Goal: Information Seeking & Learning: Learn about a topic

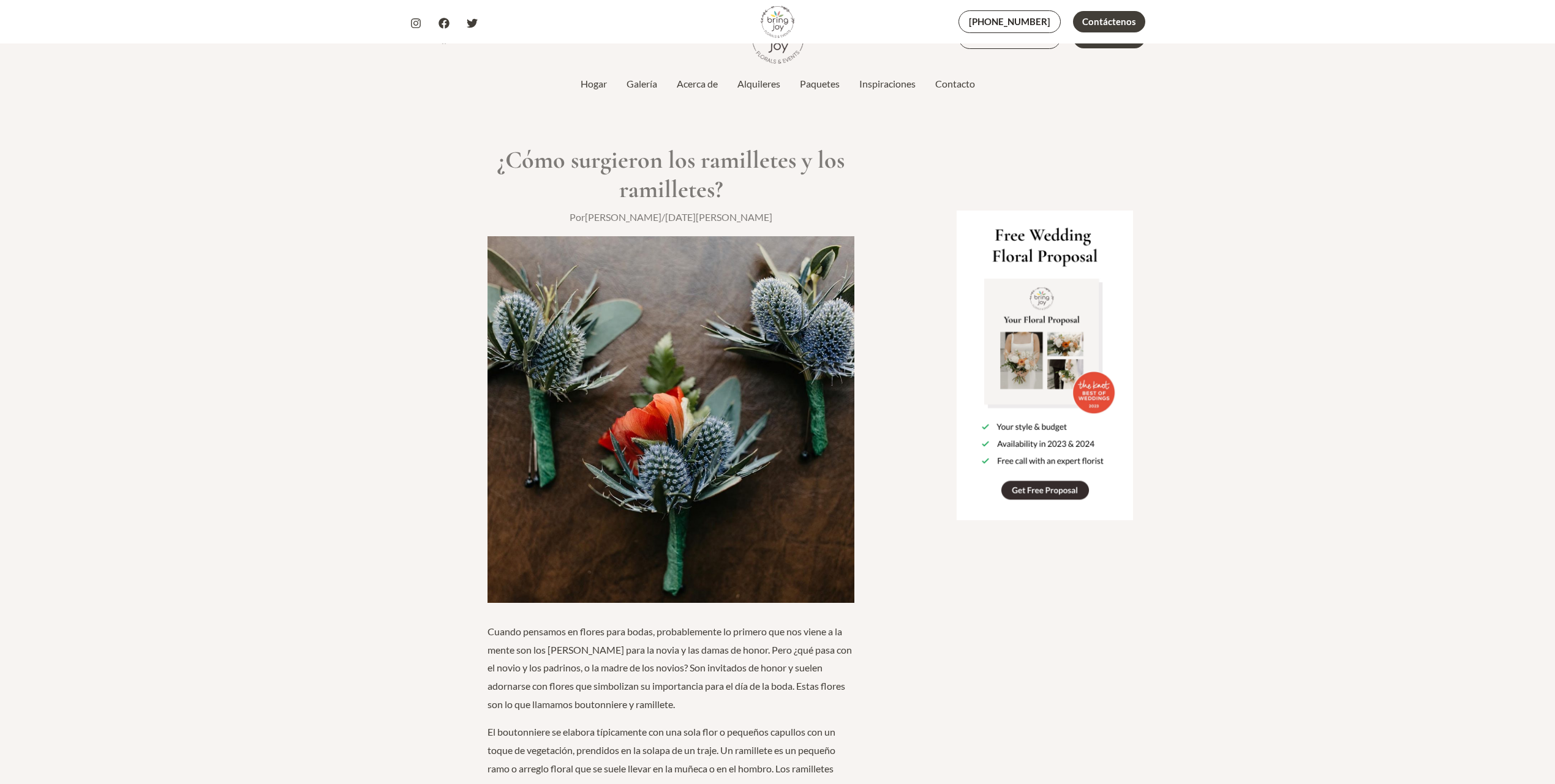
scroll to position [844, 0]
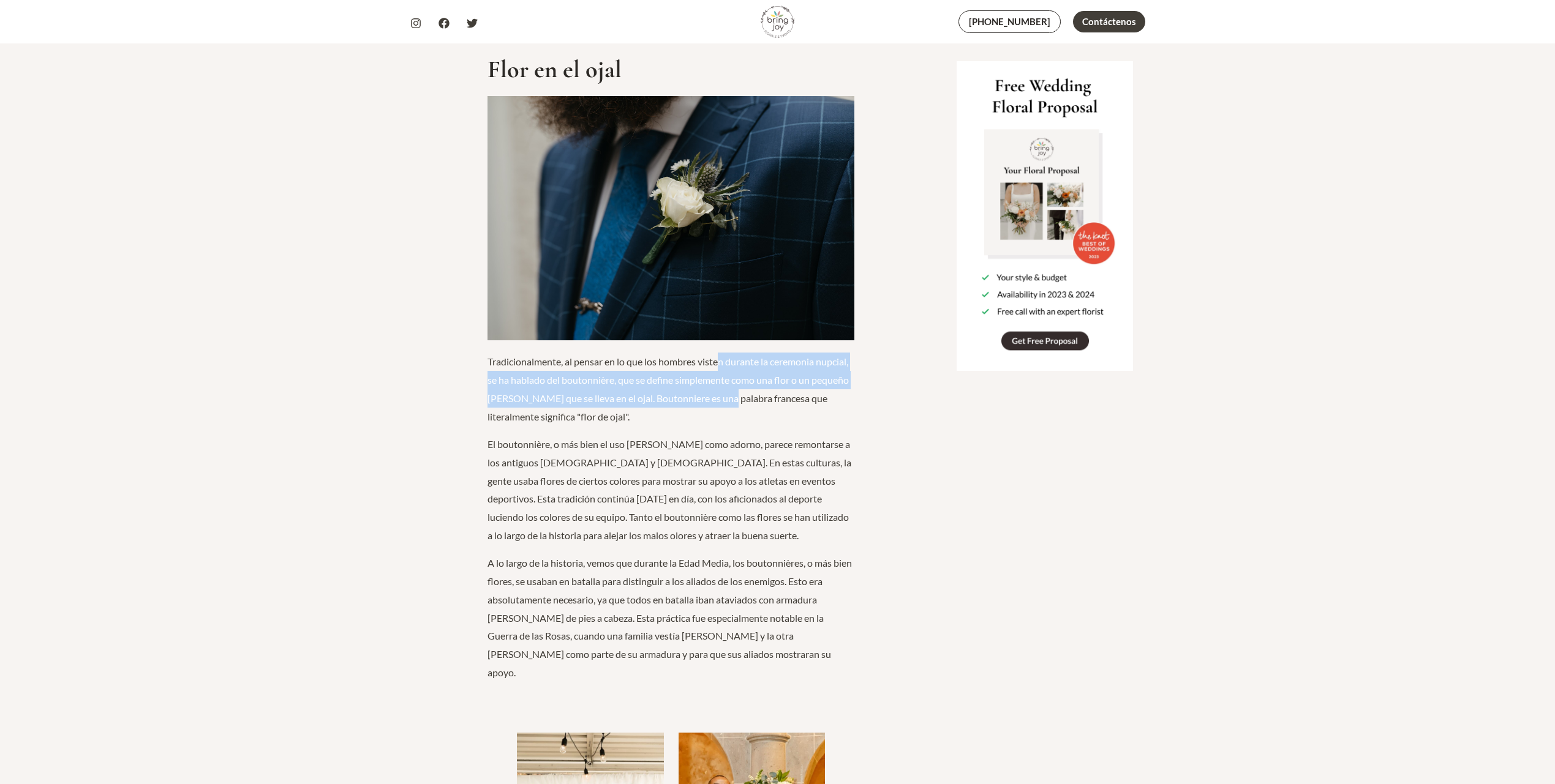
drag, startPoint x: 721, startPoint y: 367, endPoint x: 722, endPoint y: 389, distance: 22.0
click at [722, 389] on p "Tradicionalmente, al pensar en lo que los hombres visten durante la ceremonia n…" at bounding box center [671, 388] width 367 height 73
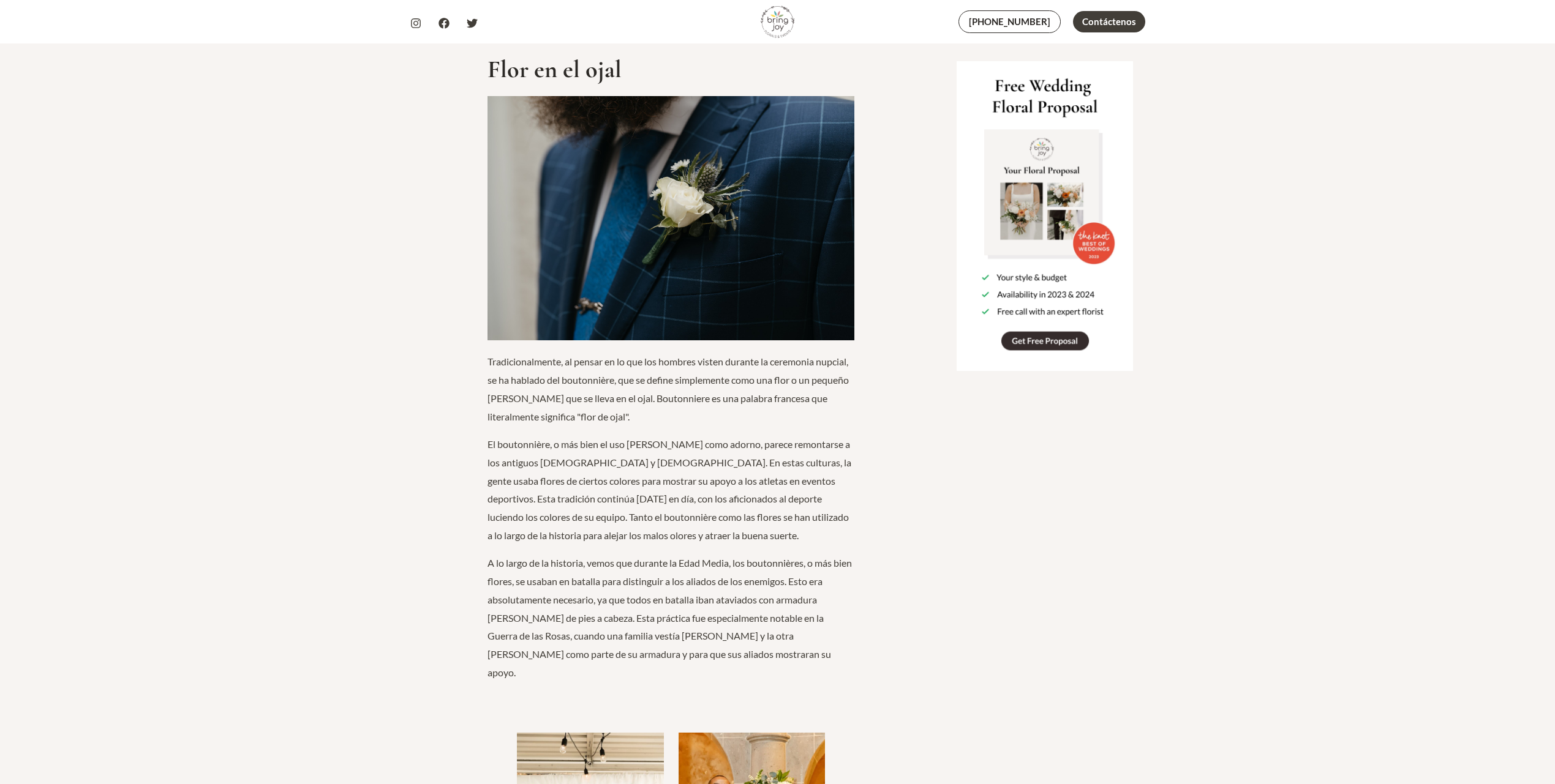
click at [709, 444] on font "El boutonnière, o más bien el uso [PERSON_NAME] como adorno, parece remontarse …" at bounding box center [669, 489] width 364 height 103
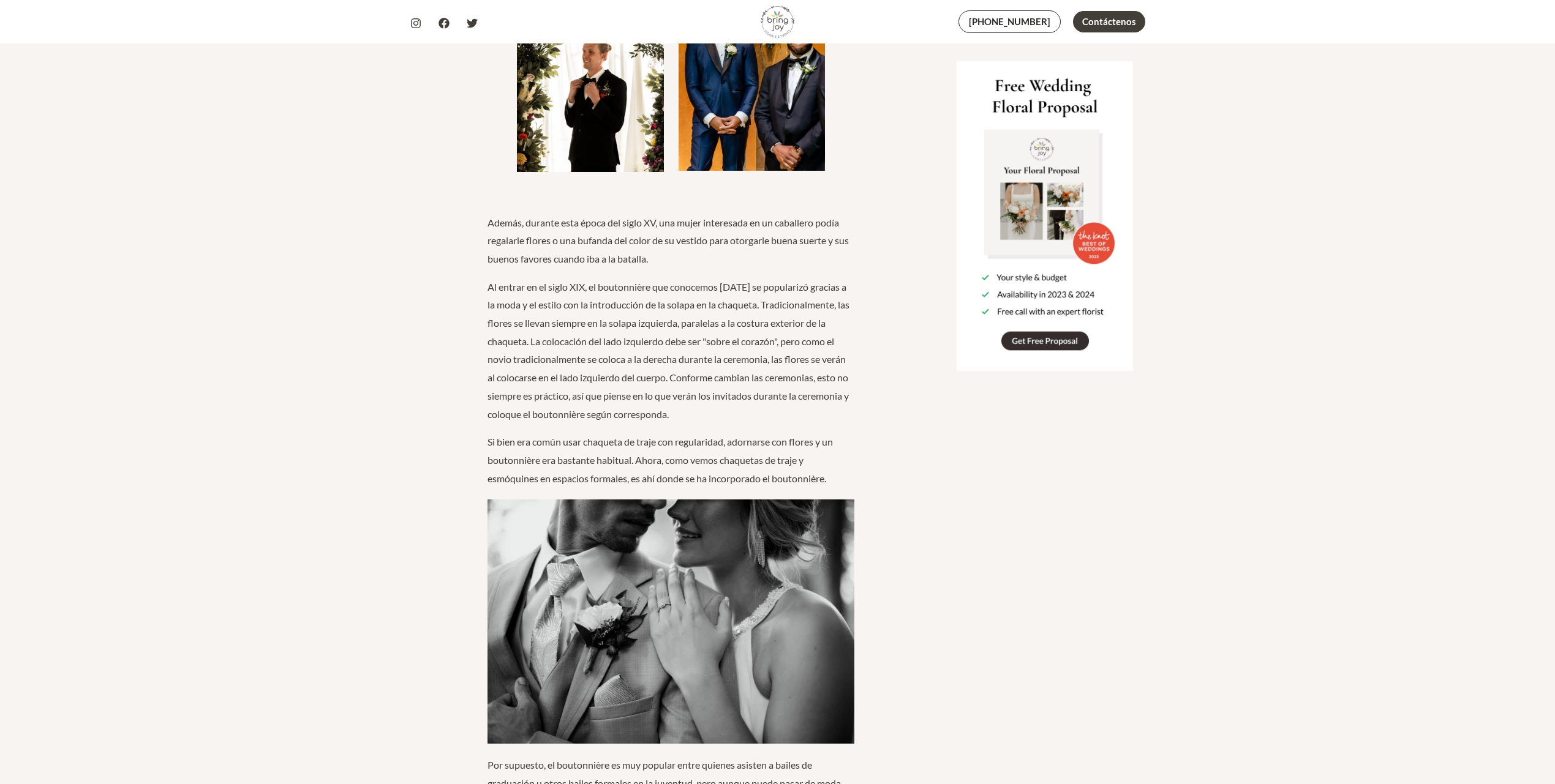
scroll to position [1628, 0]
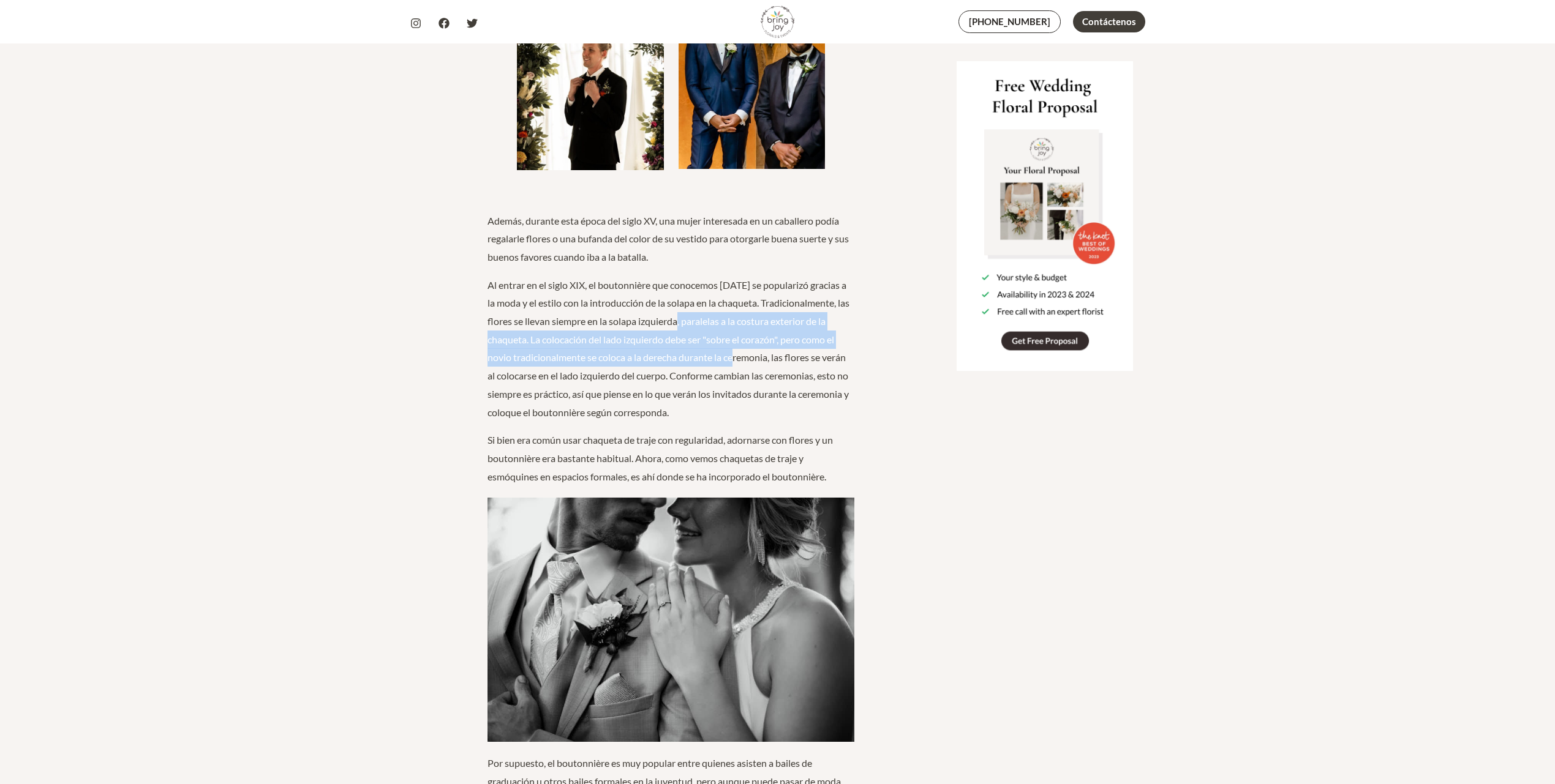
drag, startPoint x: 691, startPoint y: 304, endPoint x: 753, endPoint y: 334, distance: 68.9
click at [753, 334] on font "Al entrar en el siglo XIX, el boutonnière que conocemos [DATE] se popularizó gr…" at bounding box center [668, 348] width 362 height 139
click at [774, 335] on font "Al entrar en el siglo XIX, el boutonnière que conocemos [DATE] se popularizó gr…" at bounding box center [668, 348] width 362 height 139
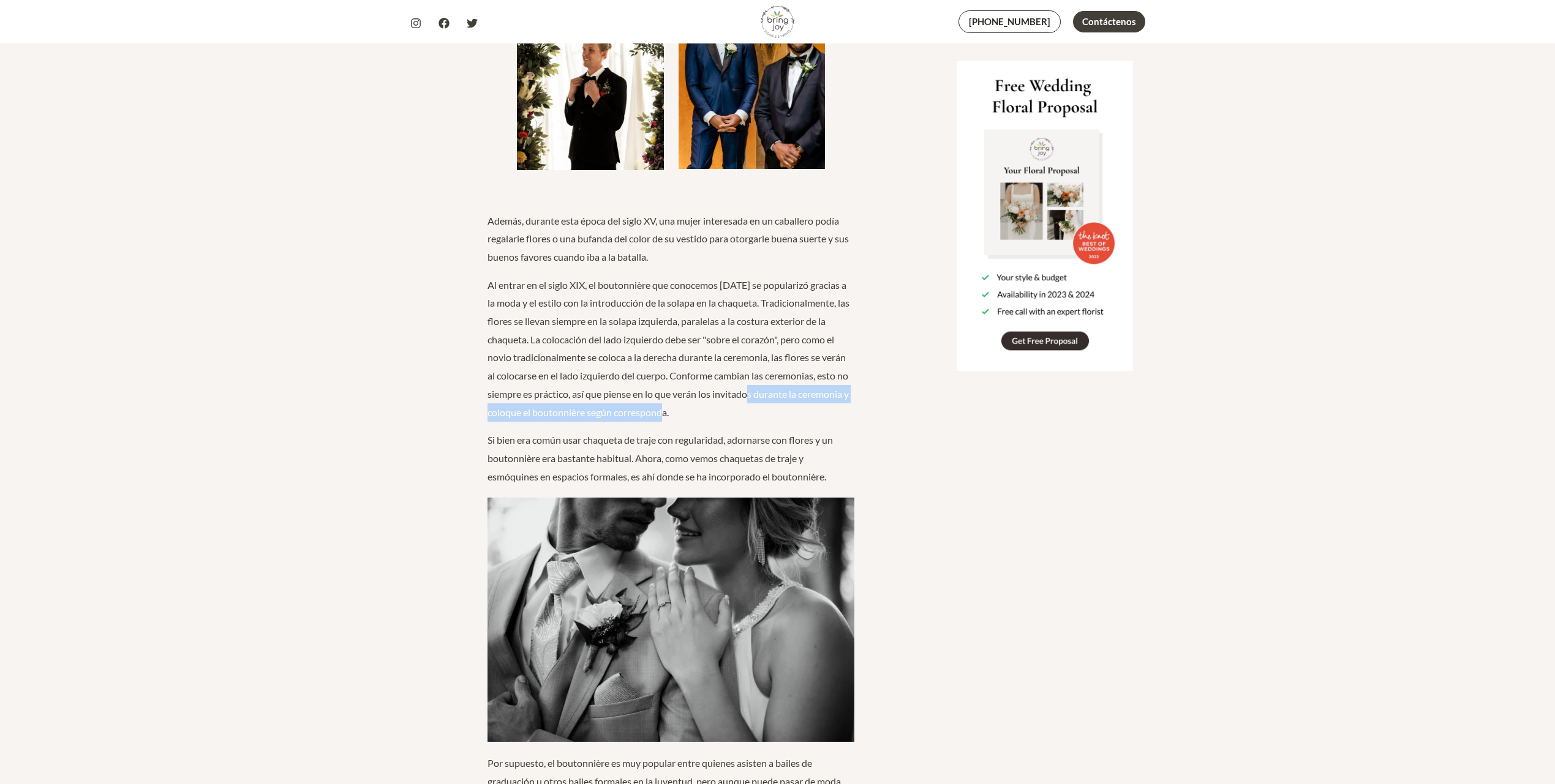
click at [774, 385] on p "Al entrar en el siglo XIX, el boutonnière que conocemos [DATE] se popularizó gr…" at bounding box center [671, 349] width 367 height 146
click at [773, 388] on p "Al entrar en el siglo XIX, el boutonnière que conocemos [DATE] se popularizó gr…" at bounding box center [671, 349] width 367 height 146
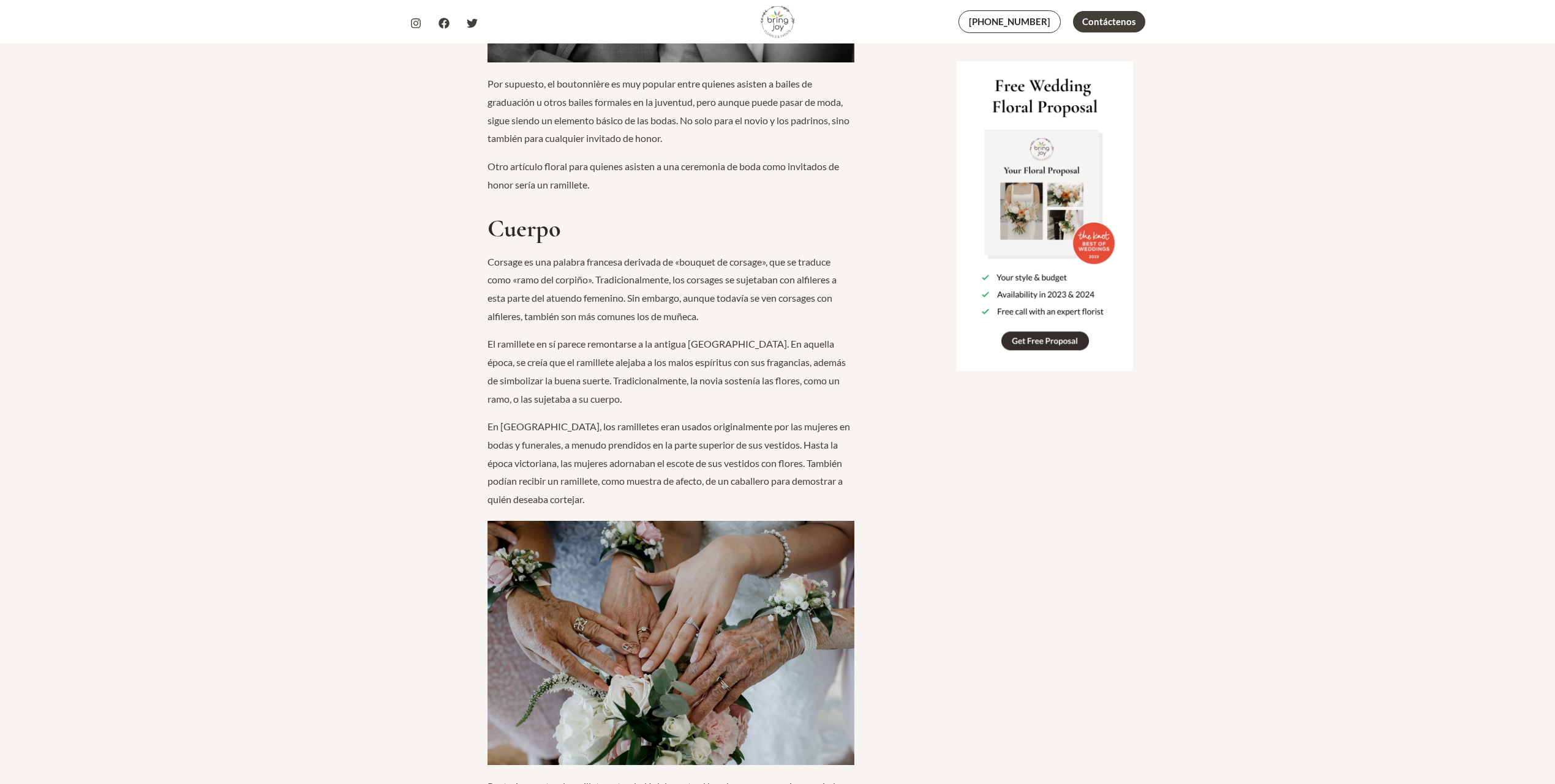
scroll to position [2313, 0]
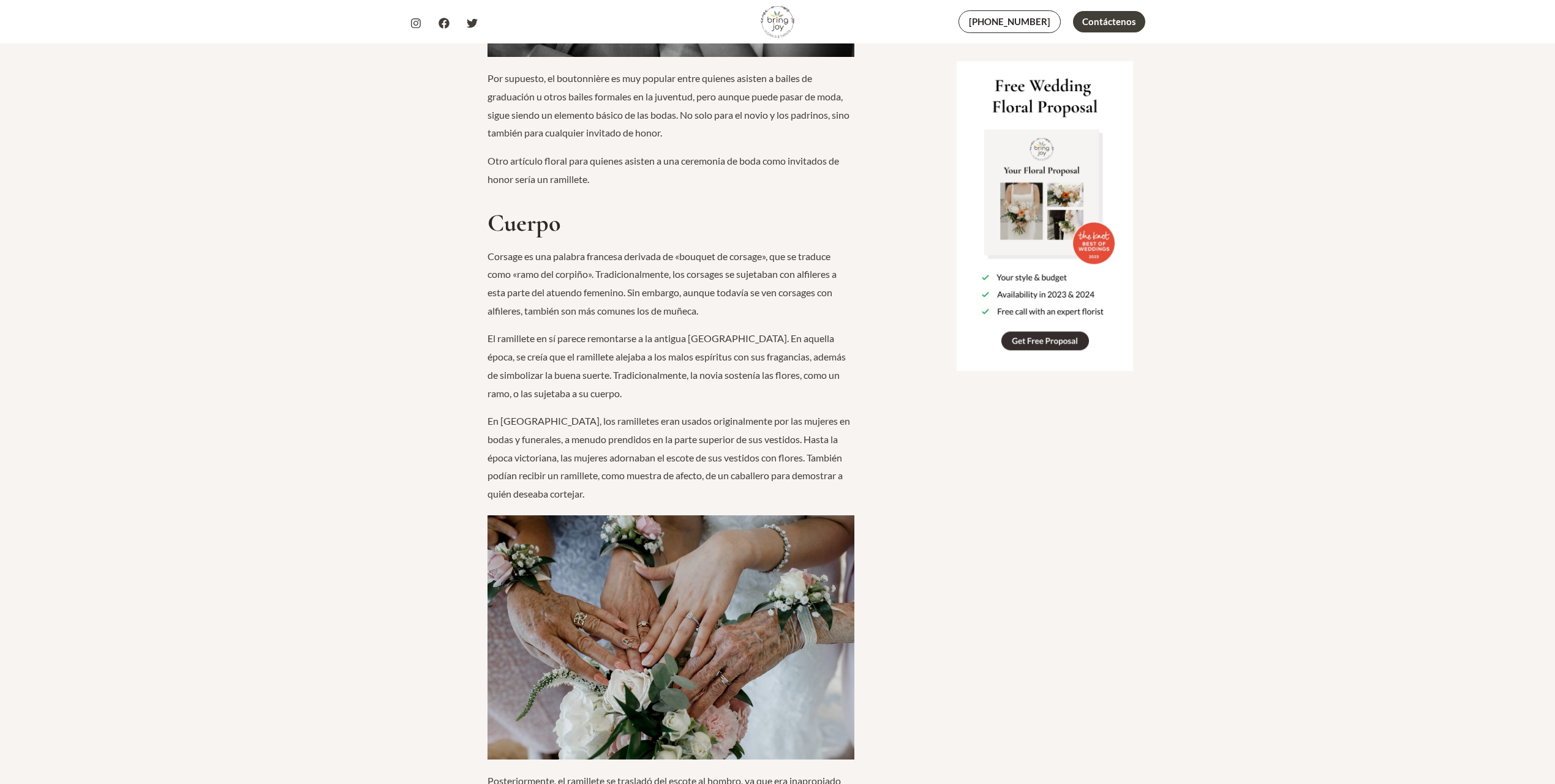
click at [693, 259] on font "Corsage es una palabra francesa derivada de «bouquet de corsage», que se traduc…" at bounding box center [662, 283] width 349 height 66
drag, startPoint x: 776, startPoint y: 327, endPoint x: 792, endPoint y: 339, distance: 20.0
click at [792, 339] on p "El ramillete en sí parece remontarse a la antigua [GEOGRAPHIC_DATA]. En aquella…" at bounding box center [671, 366] width 367 height 73
click at [801, 339] on font "El ramillete en sí parece remontarse a la antigua [GEOGRAPHIC_DATA]. En aquella…" at bounding box center [667, 365] width 358 height 66
drag, startPoint x: 752, startPoint y: 405, endPoint x: 802, endPoint y: 440, distance: 61.0
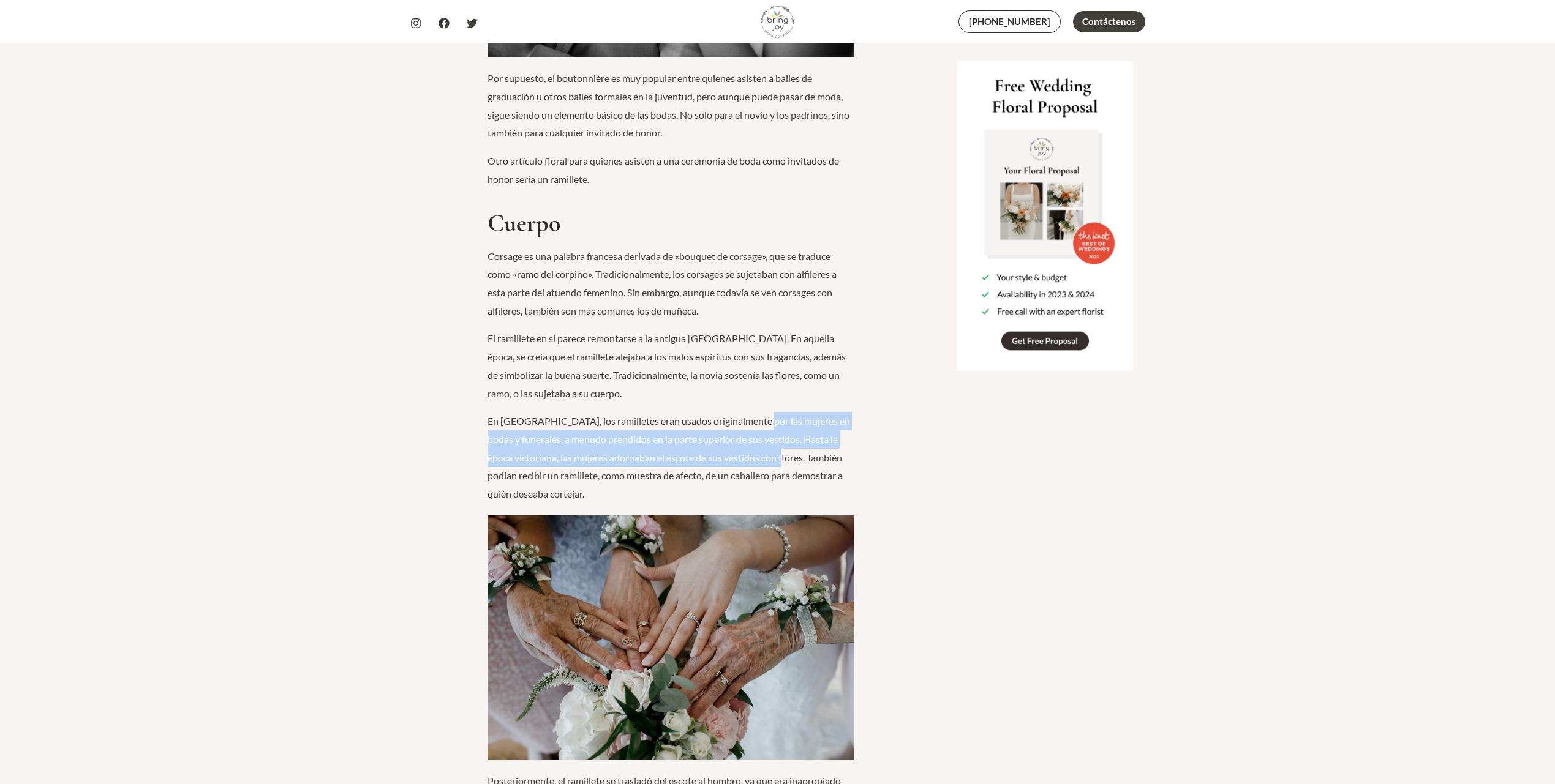
click at [802, 440] on font "En [GEOGRAPHIC_DATA], los ramilletes eran usados ​​originalmente por las mujere…" at bounding box center [668, 457] width 362 height 84
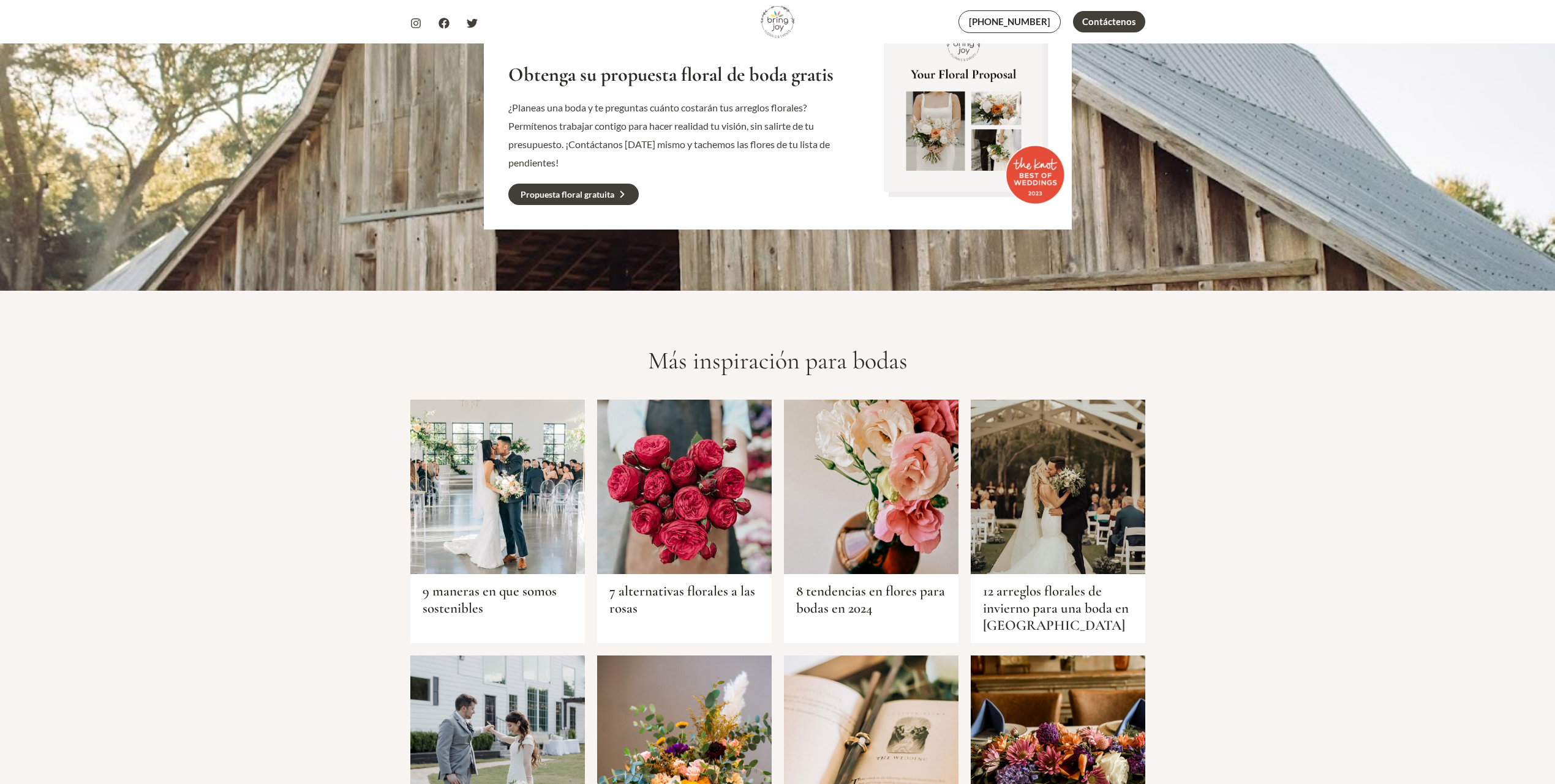
scroll to position [4033, 0]
